Goal: Task Accomplishment & Management: Manage account settings

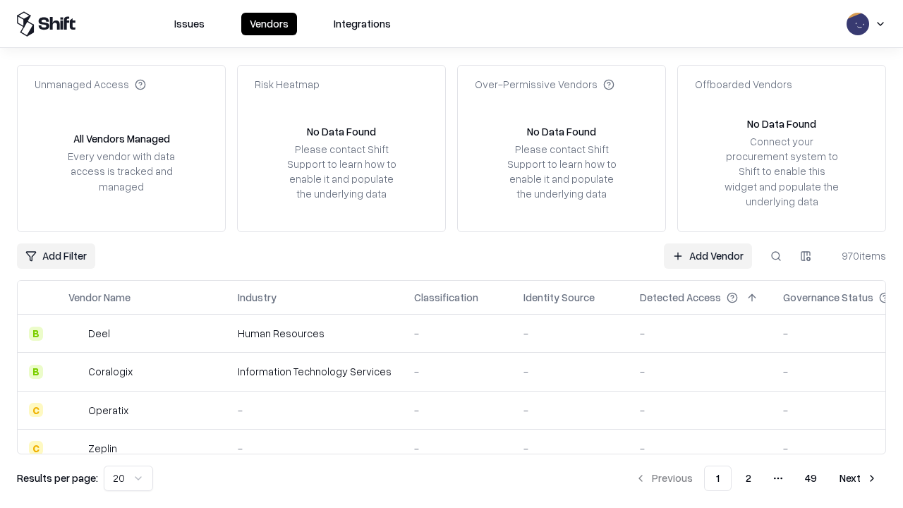
click at [707, 255] on link "Add Vendor" at bounding box center [708, 255] width 88 height 25
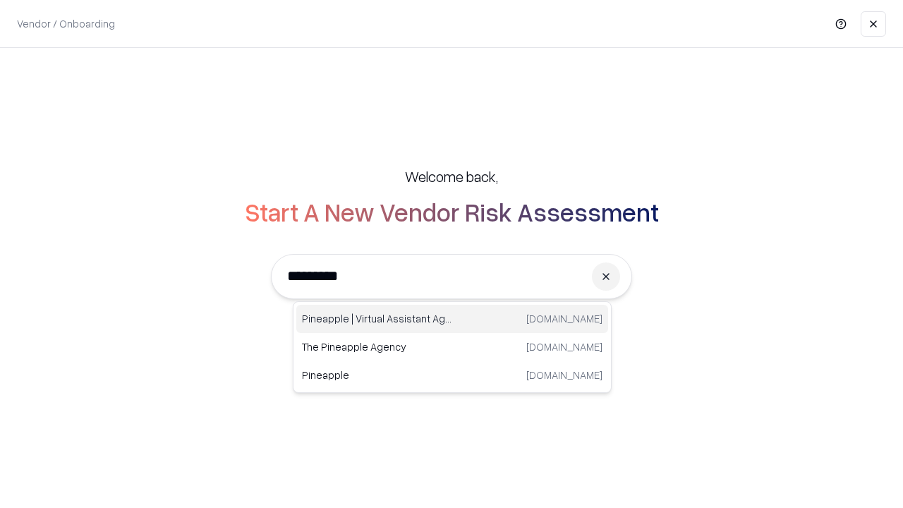
click at [452, 319] on div "Pineapple | Virtual Assistant Agency trypineapple.com" at bounding box center [452, 319] width 312 height 28
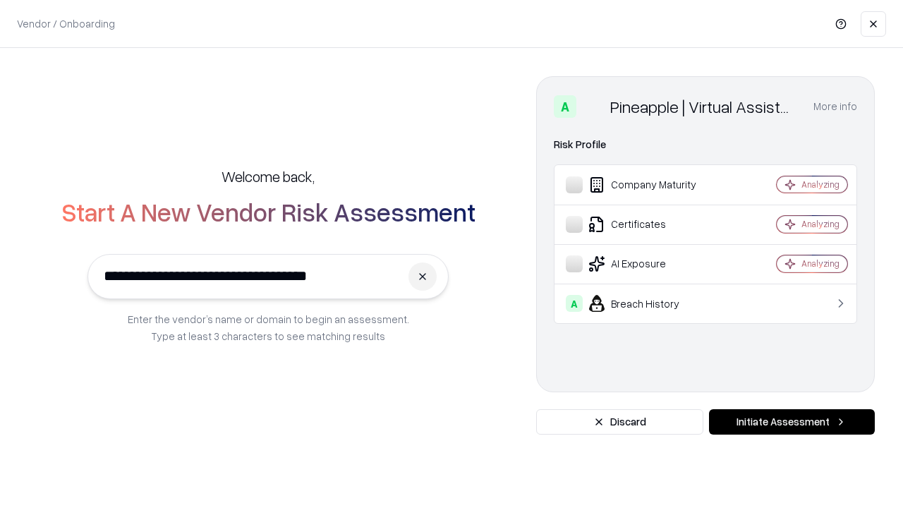
type input "**********"
click at [791, 422] on button "Initiate Assessment" at bounding box center [792, 421] width 166 height 25
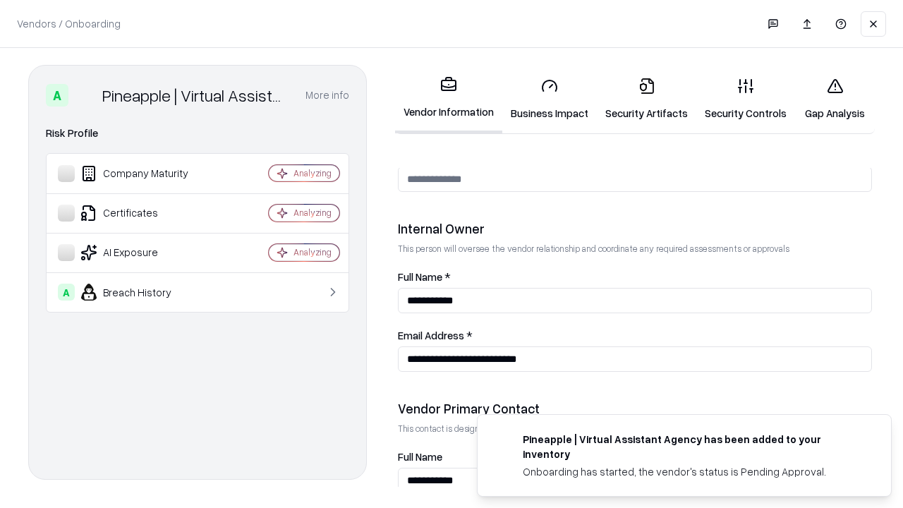
scroll to position [731, 0]
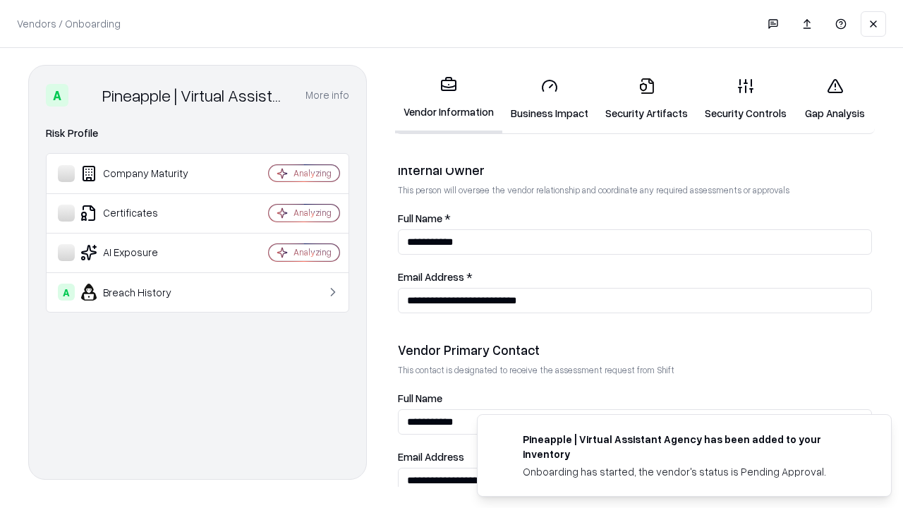
click at [646, 99] on link "Security Artifacts" at bounding box center [646, 99] width 99 height 66
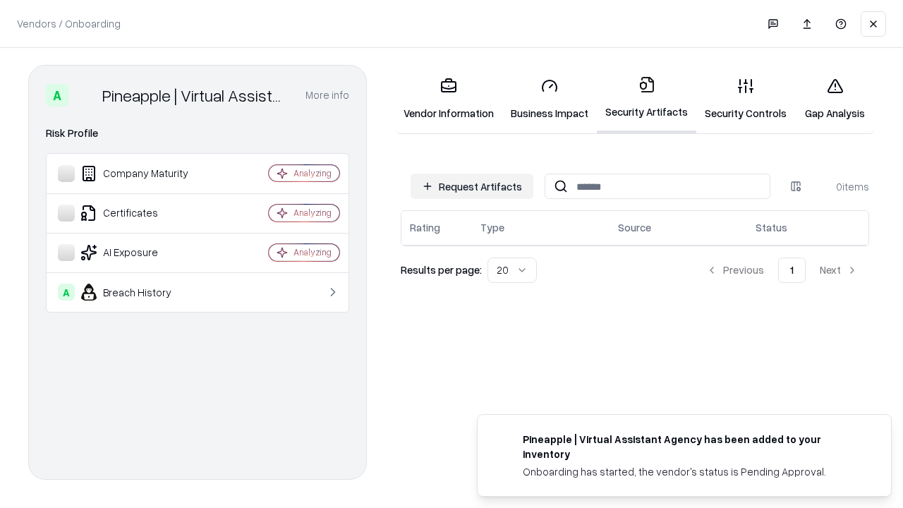
click at [472, 186] on button "Request Artifacts" at bounding box center [471, 185] width 123 height 25
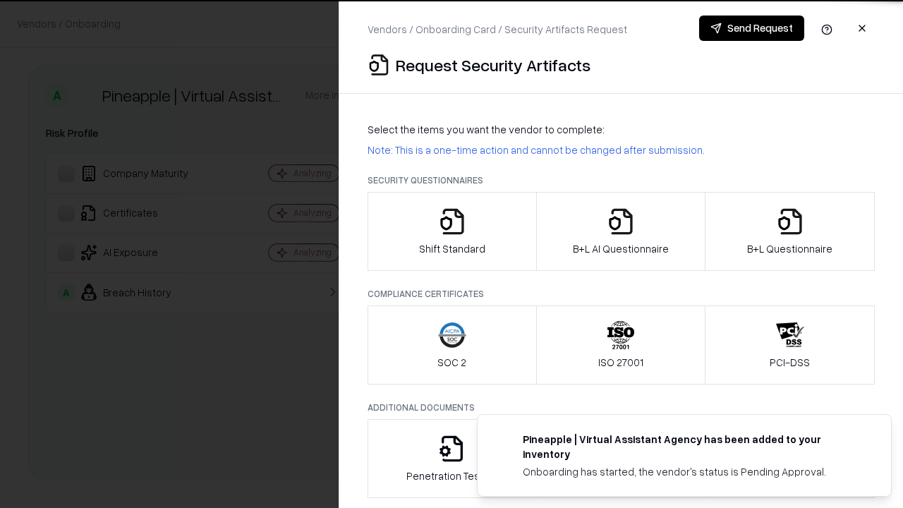
click at [789, 231] on icon "button" at bounding box center [790, 221] width 28 height 28
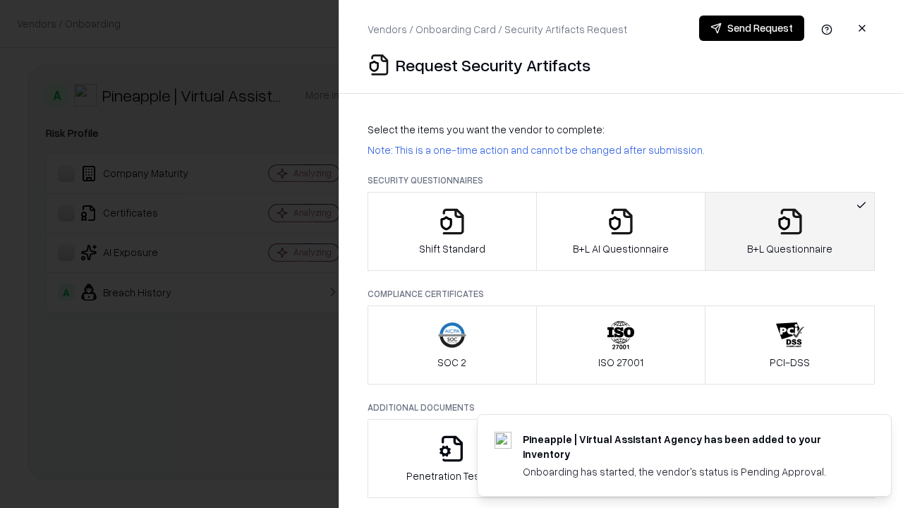
click at [620, 231] on icon "button" at bounding box center [620, 221] width 28 height 28
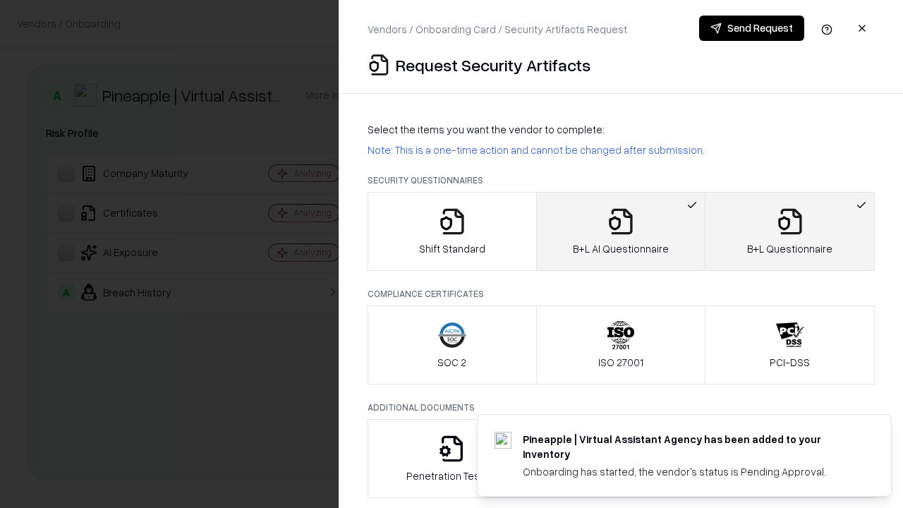
click at [751, 28] on button "Send Request" at bounding box center [751, 28] width 105 height 25
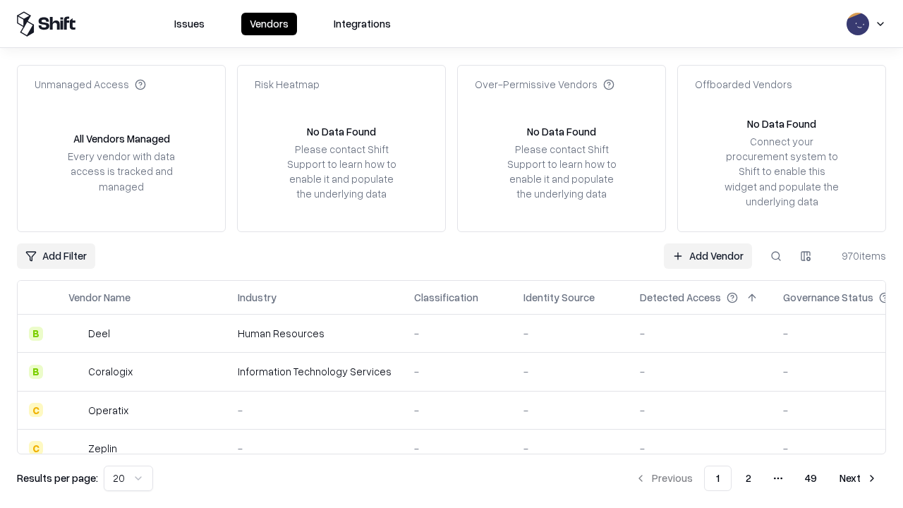
click at [776, 255] on button at bounding box center [775, 255] width 25 height 25
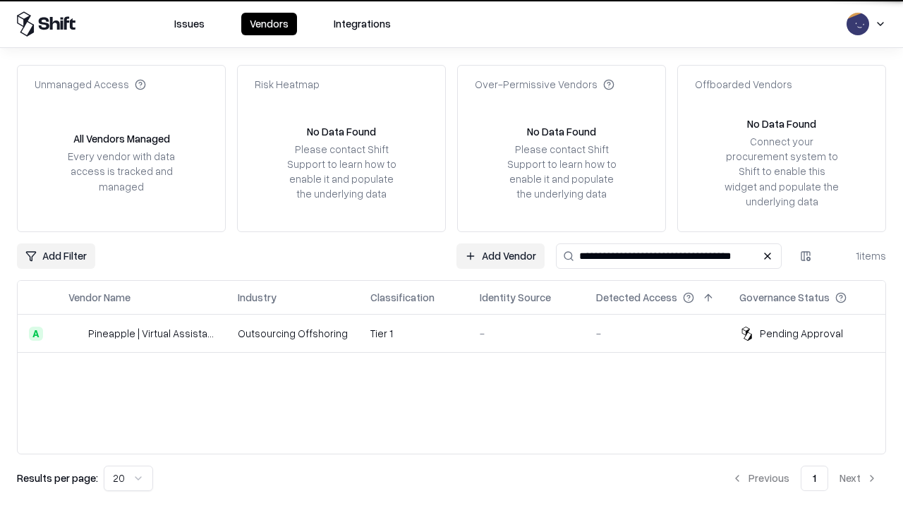
type input "**********"
click at [460, 333] on td "Tier 1" at bounding box center [413, 334] width 109 height 38
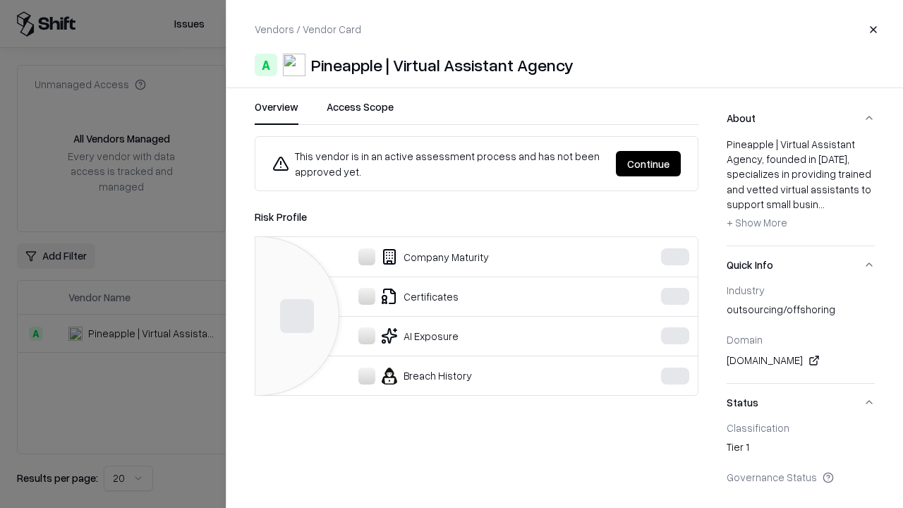
click at [648, 164] on button "Continue" at bounding box center [648, 163] width 65 height 25
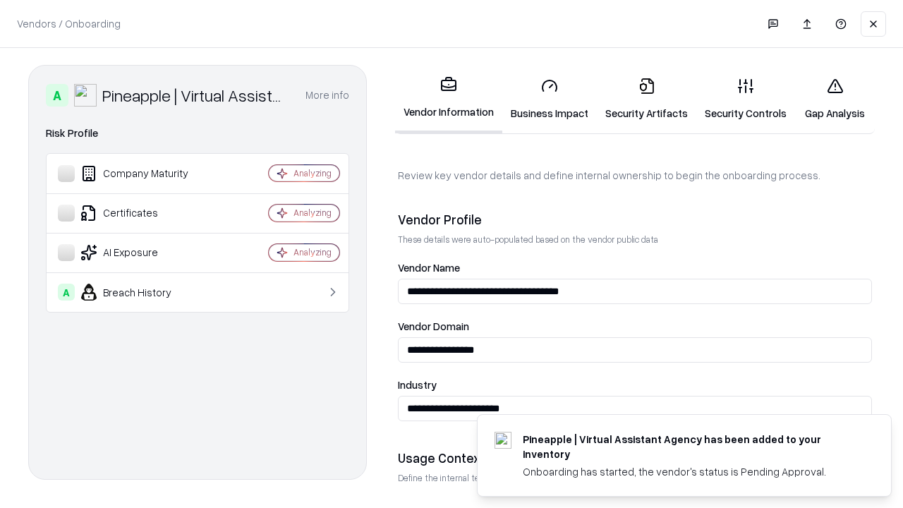
click at [646, 99] on link "Security Artifacts" at bounding box center [646, 99] width 99 height 66
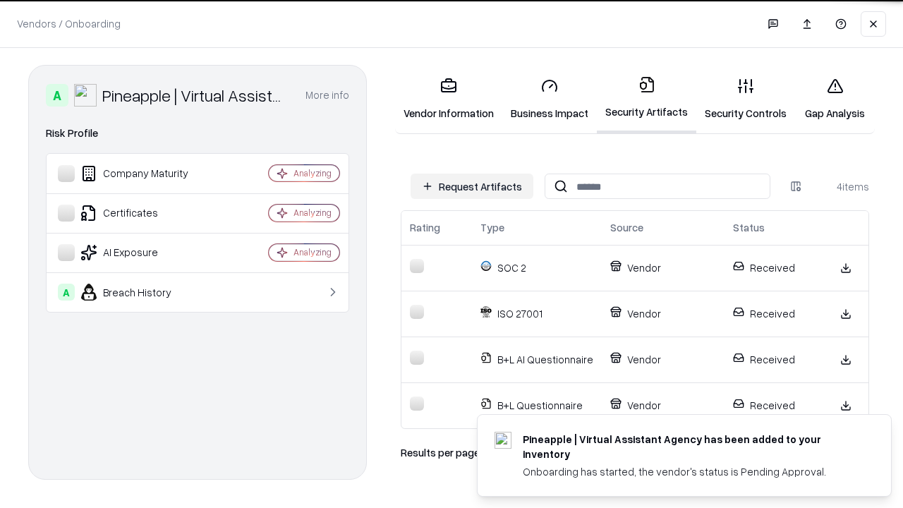
click at [834, 99] on link "Gap Analysis" at bounding box center [835, 99] width 80 height 66
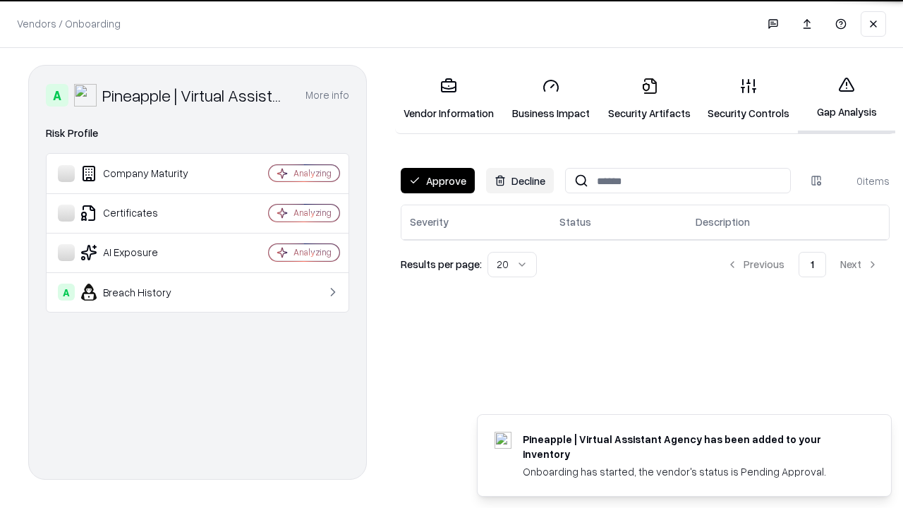
click at [437, 181] on button "Approve" at bounding box center [438, 180] width 74 height 25
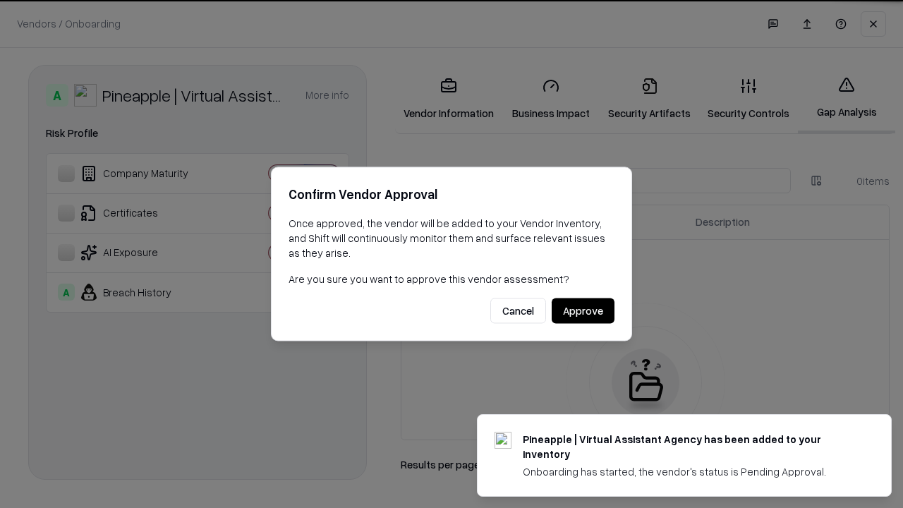
click at [582, 310] on button "Approve" at bounding box center [582, 310] width 63 height 25
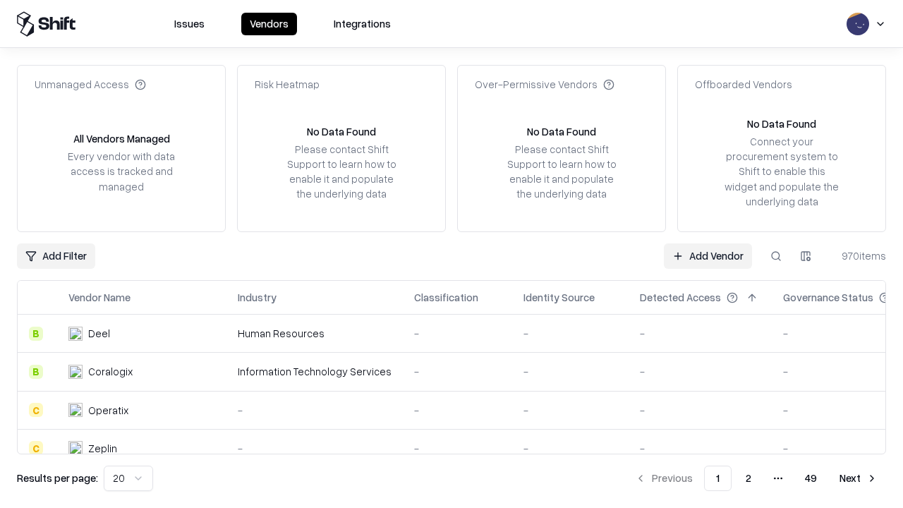
type input "**********"
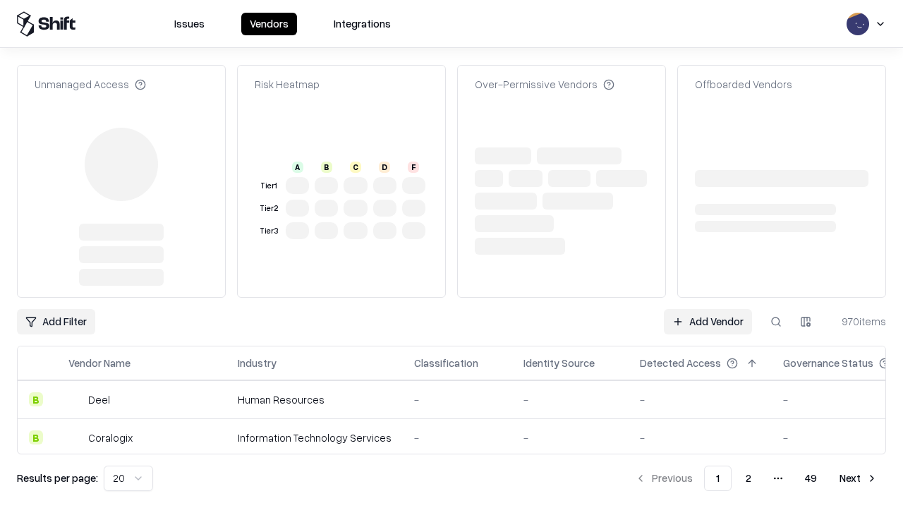
click at [707, 309] on link "Add Vendor" at bounding box center [708, 321] width 88 height 25
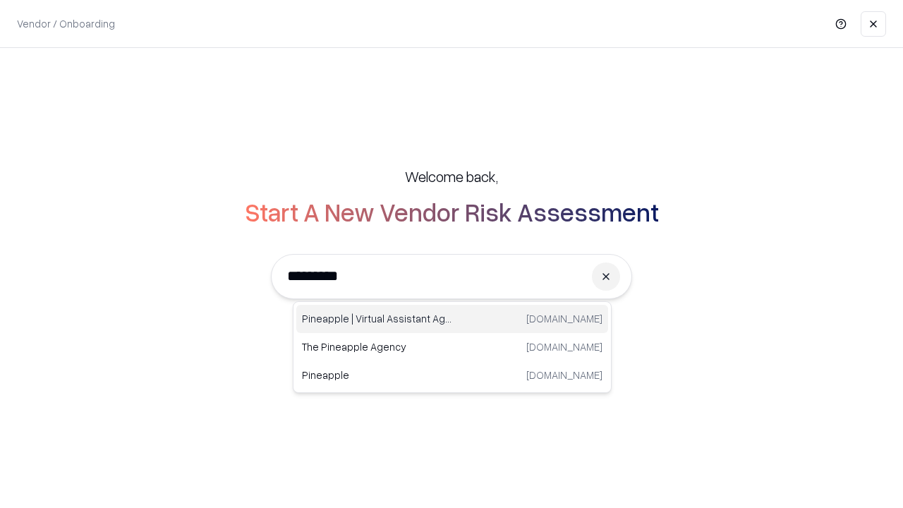
click at [452, 319] on div "Pineapple | Virtual Assistant Agency trypineapple.com" at bounding box center [452, 319] width 312 height 28
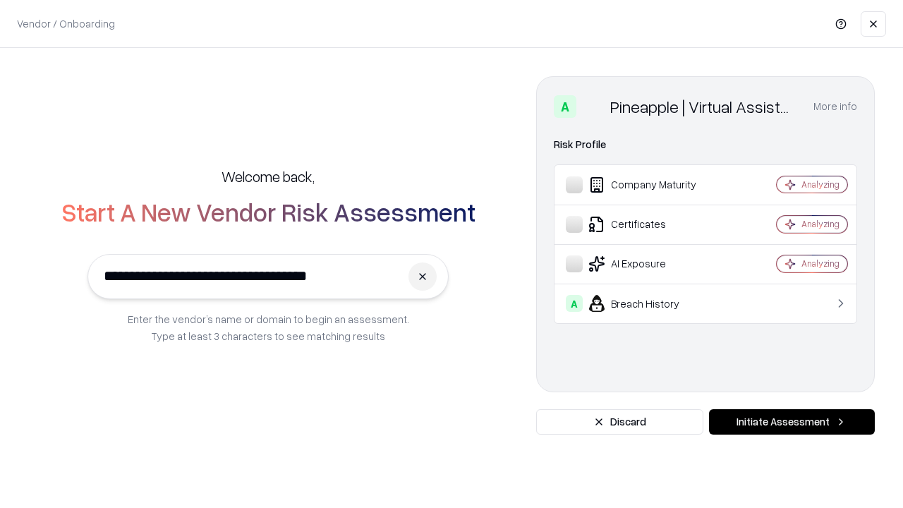
type input "**********"
click at [791, 422] on button "Initiate Assessment" at bounding box center [792, 421] width 166 height 25
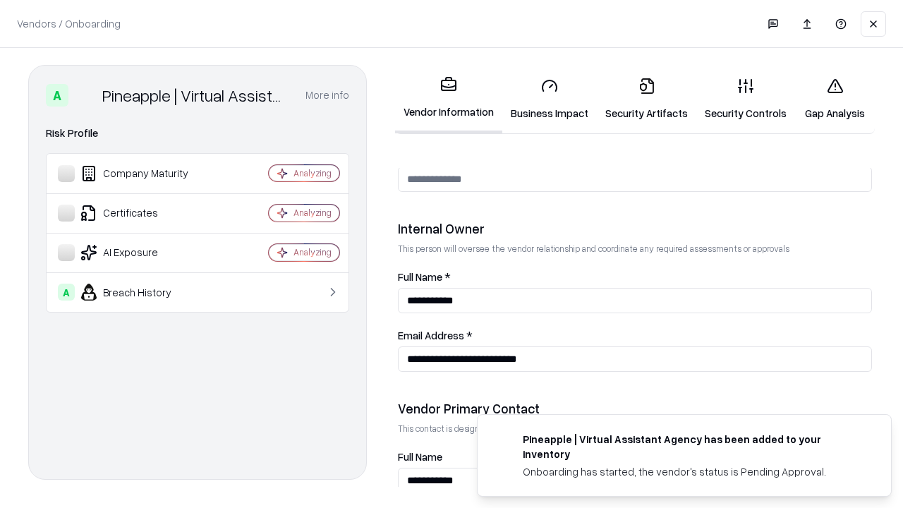
scroll to position [731, 0]
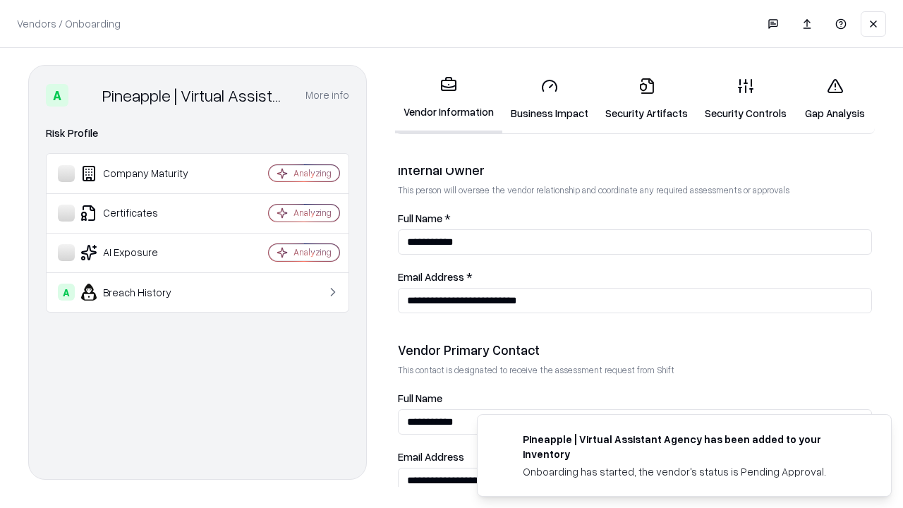
click at [834, 99] on link "Gap Analysis" at bounding box center [835, 99] width 80 height 66
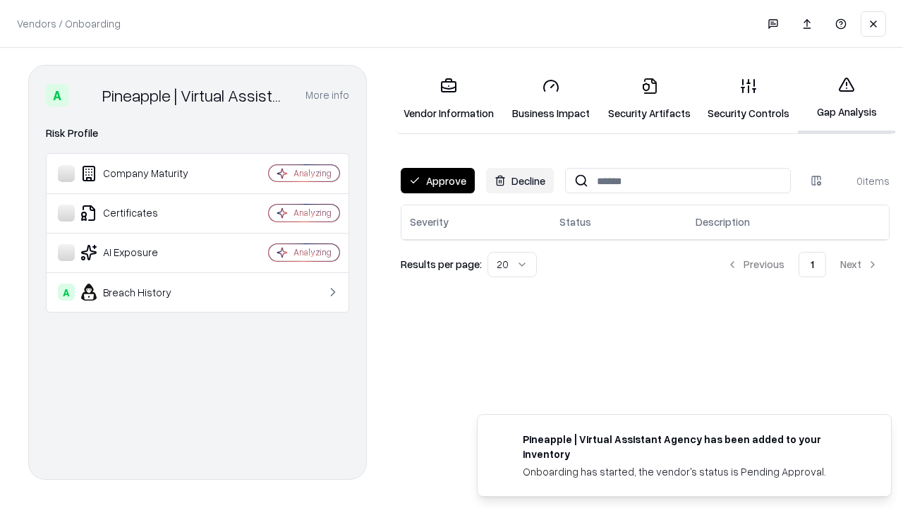
click at [437, 181] on button "Approve" at bounding box center [438, 180] width 74 height 25
